Goal: Find specific page/section: Find specific page/section

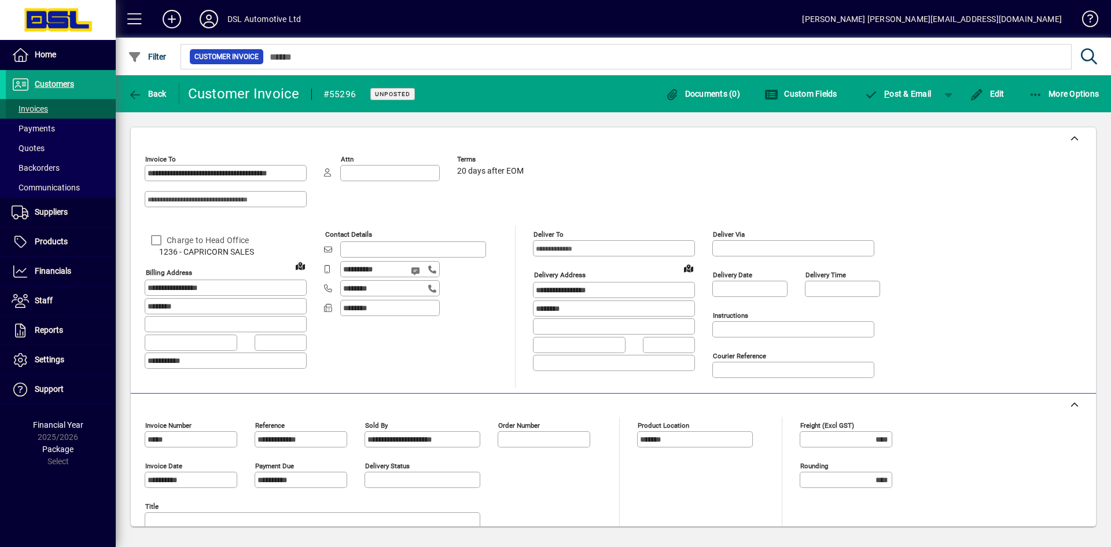
click at [40, 111] on span "Invoices" at bounding box center [30, 108] width 36 height 9
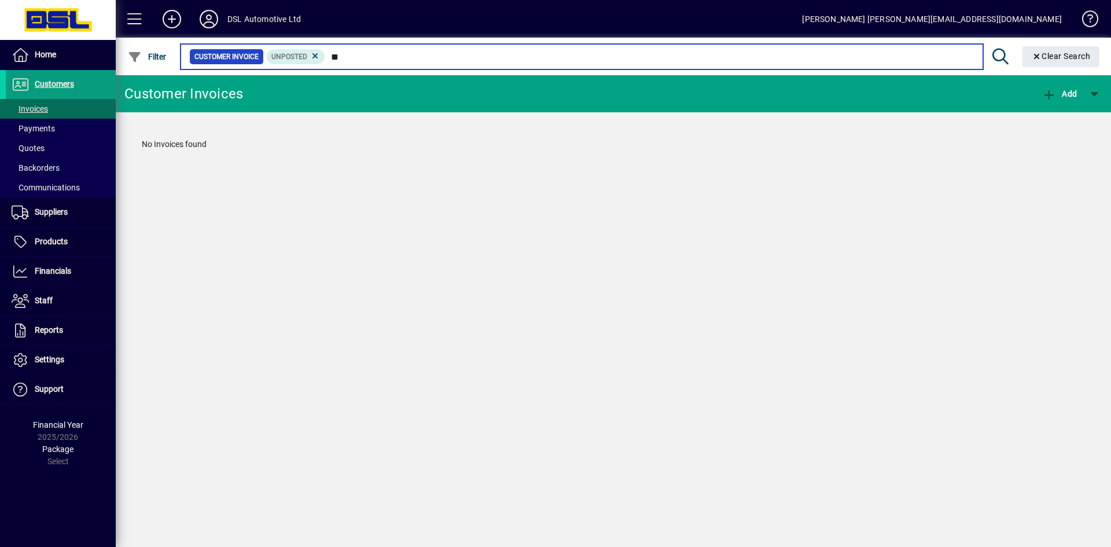
type input "*"
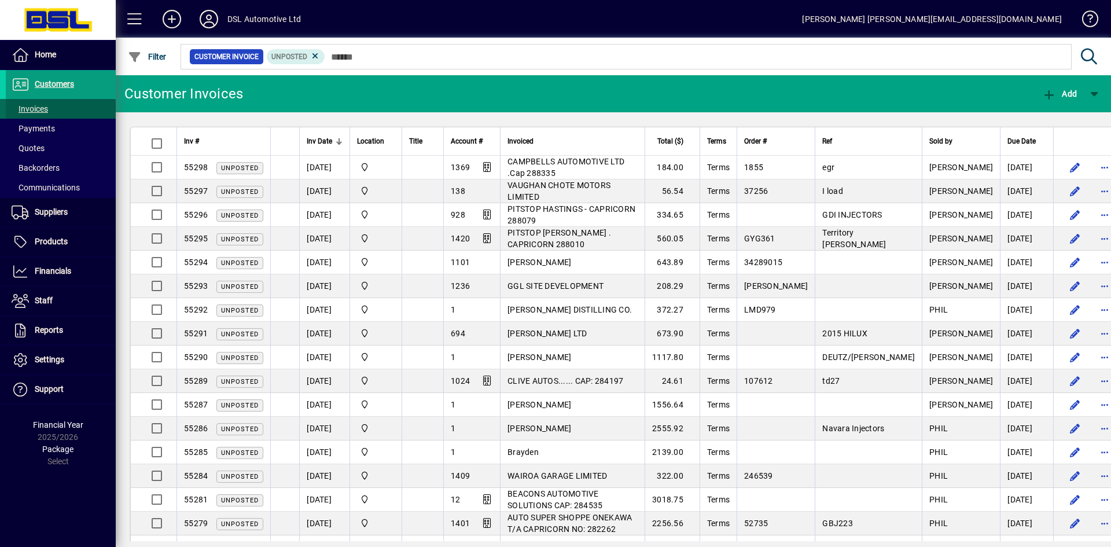
click at [39, 109] on span "Invoices" at bounding box center [30, 108] width 36 height 9
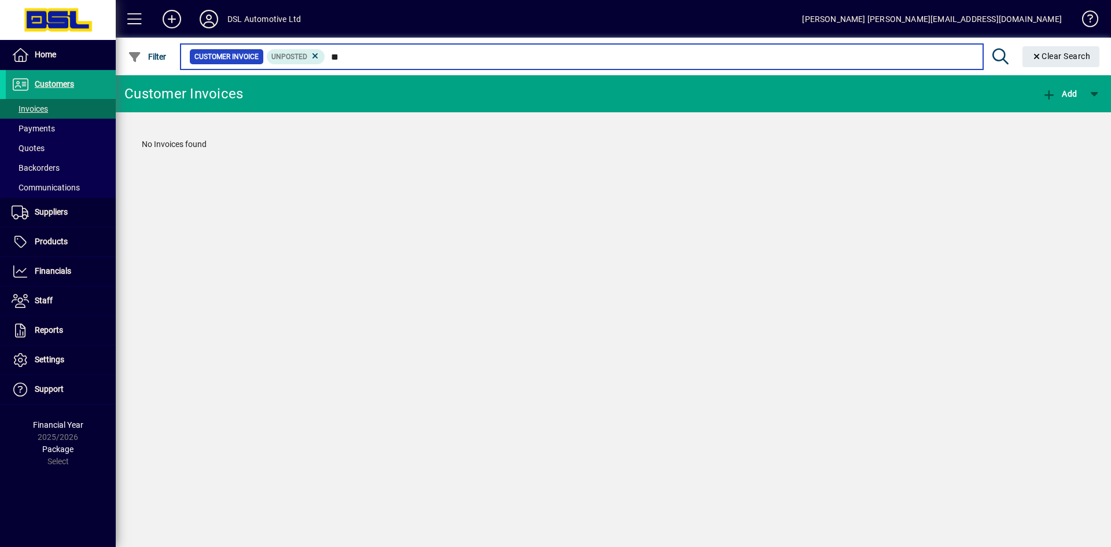
type input "*"
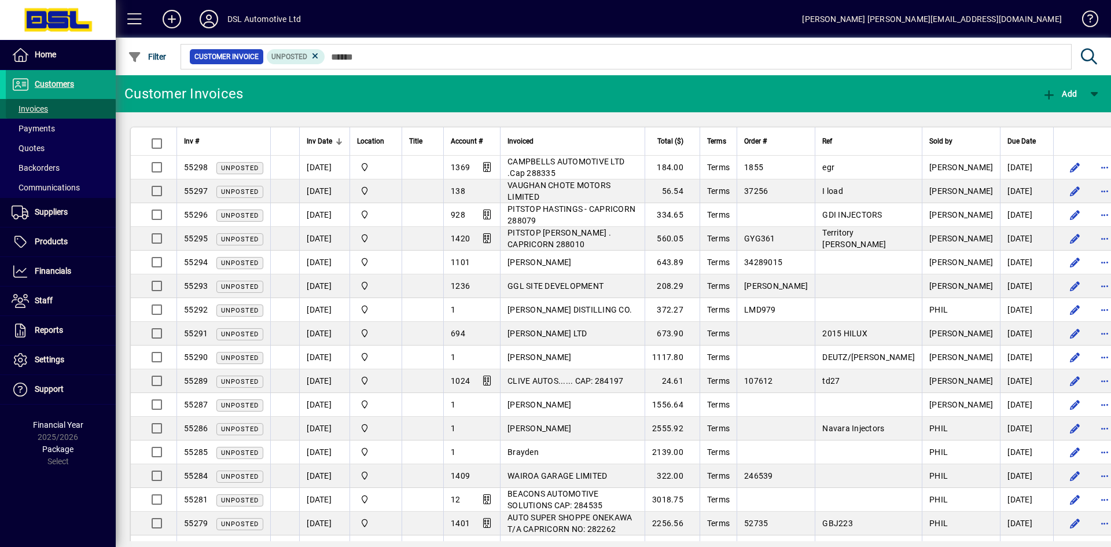
click at [34, 109] on span "Invoices" at bounding box center [30, 108] width 36 height 9
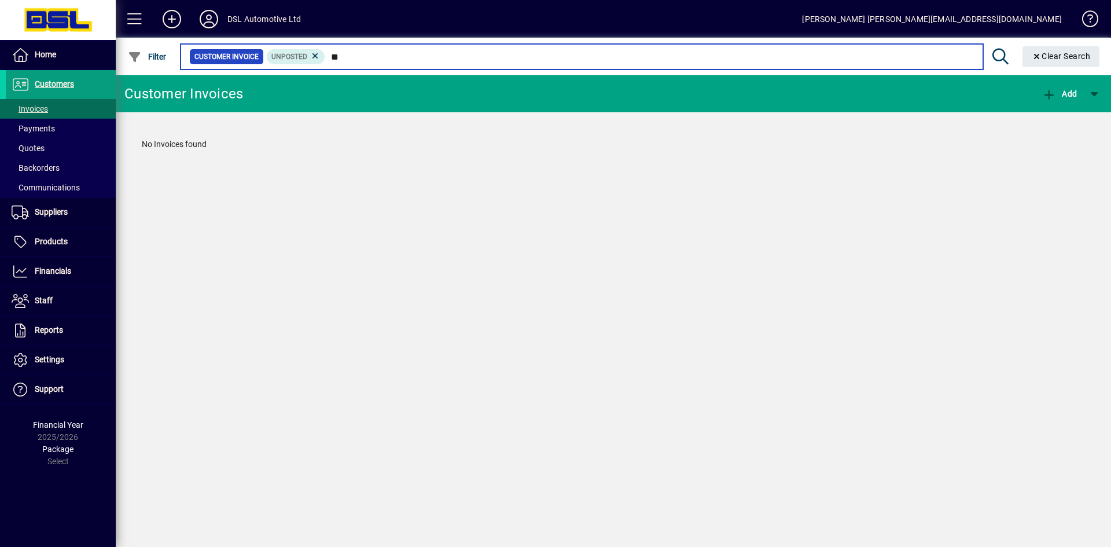
type input "*"
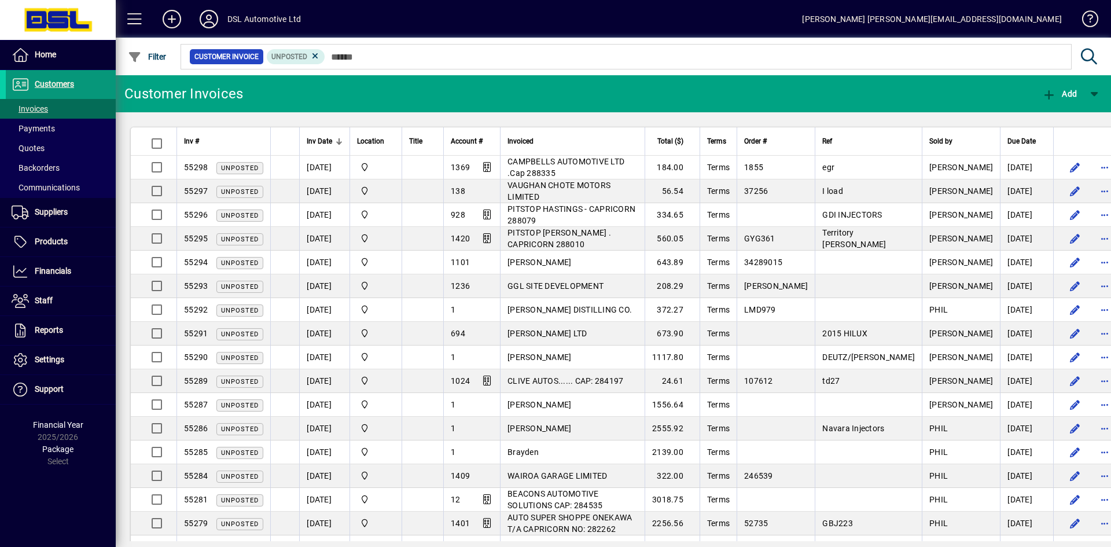
click at [52, 86] on span "Customers" at bounding box center [54, 83] width 39 height 9
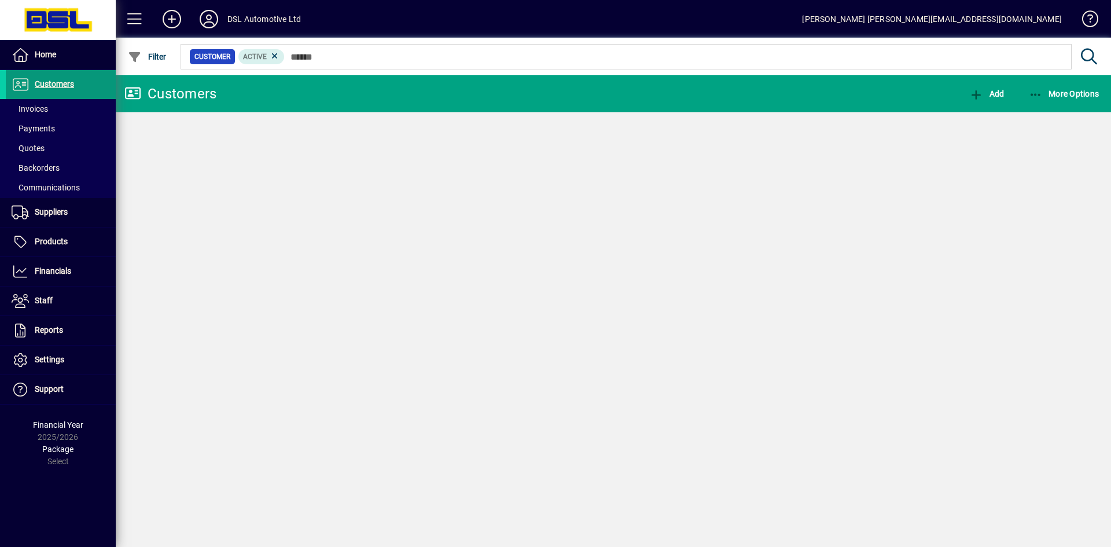
click at [24, 103] on span "Invoices" at bounding box center [27, 109] width 42 height 12
click at [35, 109] on span "Invoices" at bounding box center [30, 108] width 36 height 9
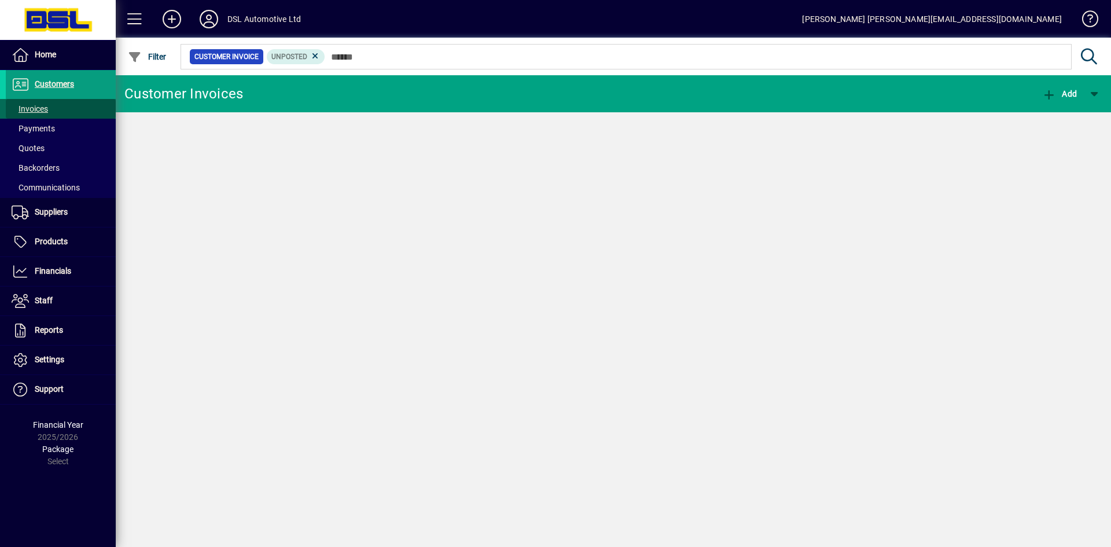
click at [56, 82] on span "Customers" at bounding box center [54, 83] width 39 height 9
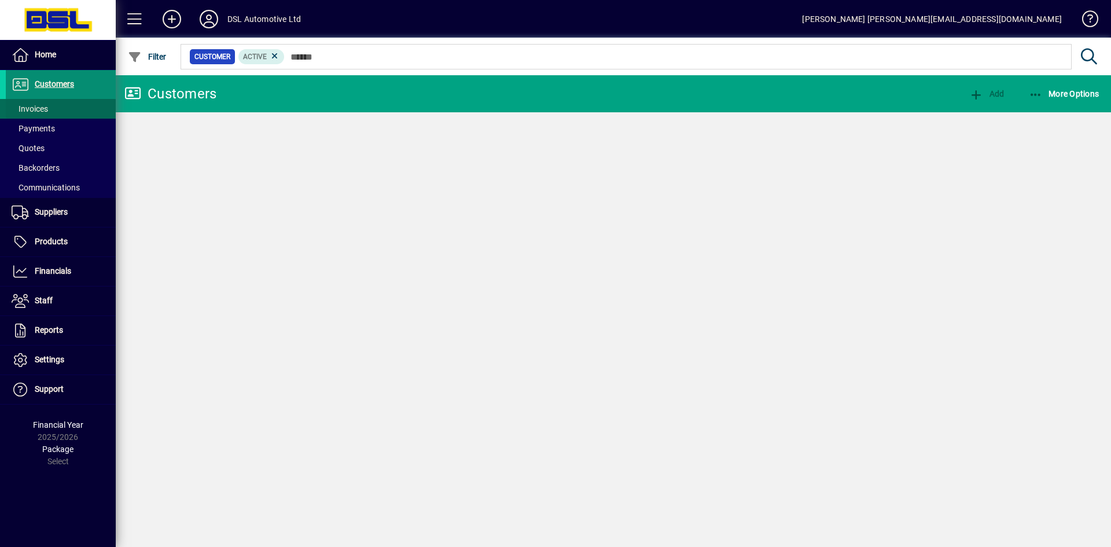
click at [37, 109] on span "Invoices" at bounding box center [30, 108] width 36 height 9
click at [38, 109] on span "Invoices" at bounding box center [30, 108] width 36 height 9
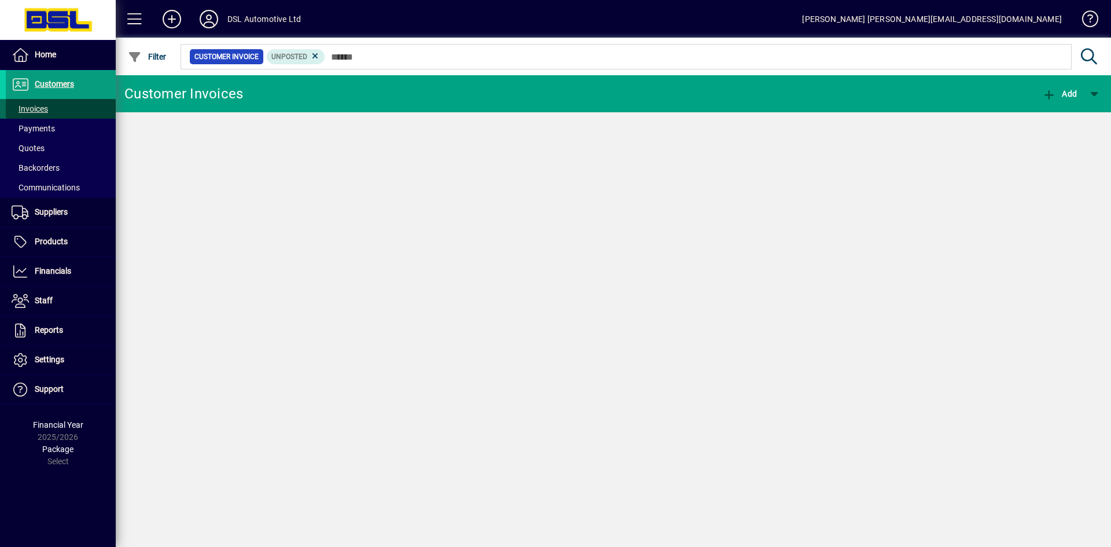
click at [39, 109] on span "Invoices" at bounding box center [30, 108] width 36 height 9
